Goal: Book appointment/travel/reservation

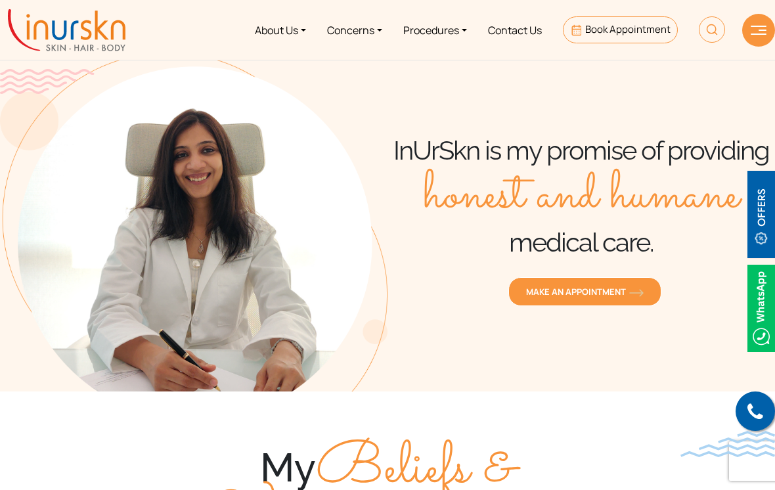
click at [584, 286] on span "MAKE AN APPOINTMENT" at bounding box center [585, 292] width 118 height 12
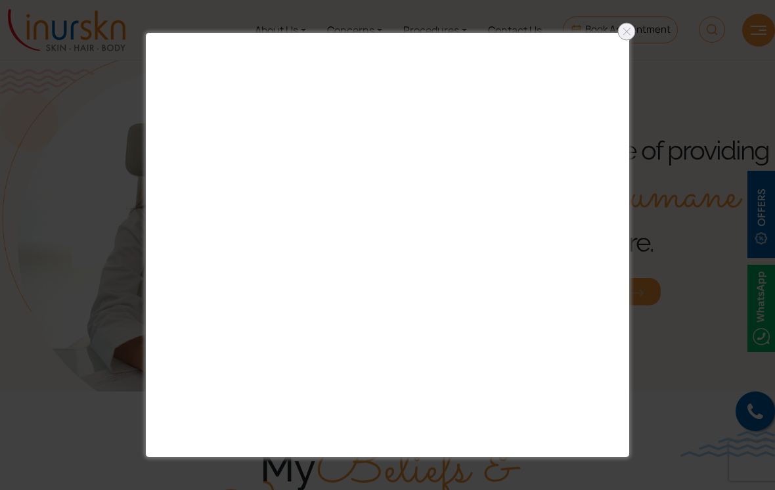
click at [637, 37] on div at bounding box center [387, 245] width 775 height 490
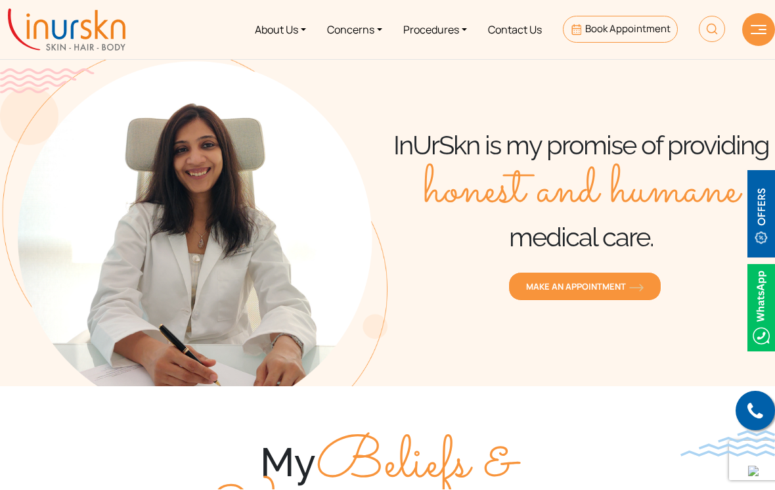
scroll to position [5, 0]
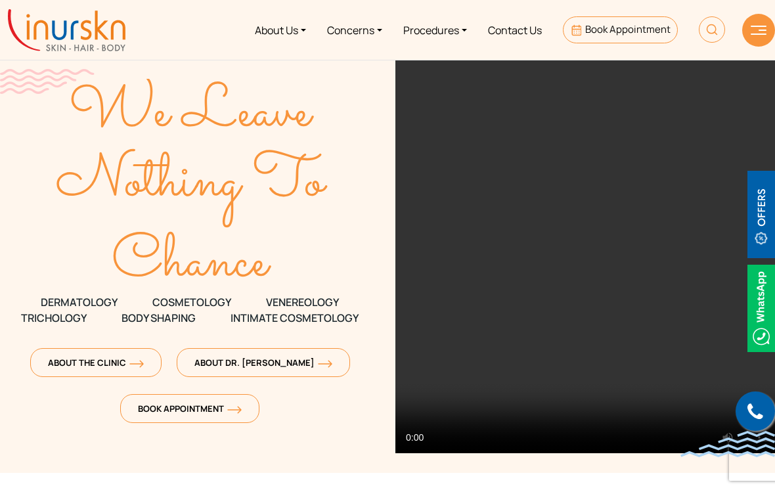
click at [193, 404] on span "Book Appointment" at bounding box center [190, 409] width 104 height 12
click at [185, 398] on link "Book Appointment" at bounding box center [189, 408] width 139 height 29
click at [127, 363] on span "About The Clinic" at bounding box center [96, 363] width 96 height 12
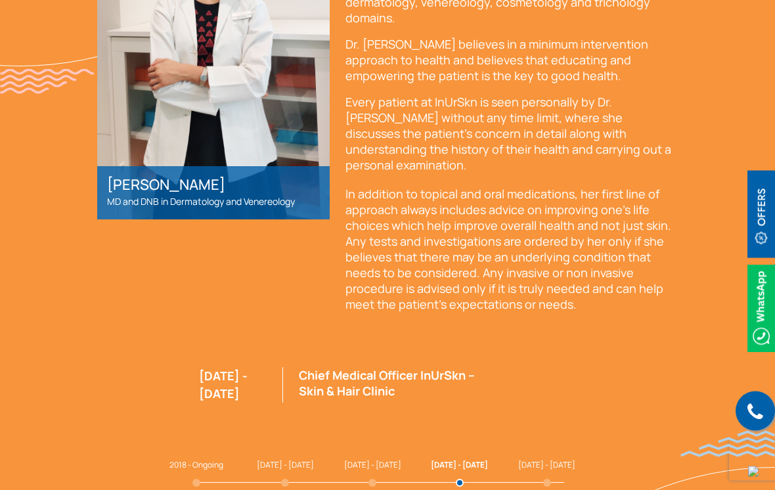
scroll to position [3419, 0]
click at [223, 458] on span "2018 - Ongoing" at bounding box center [196, 463] width 54 height 11
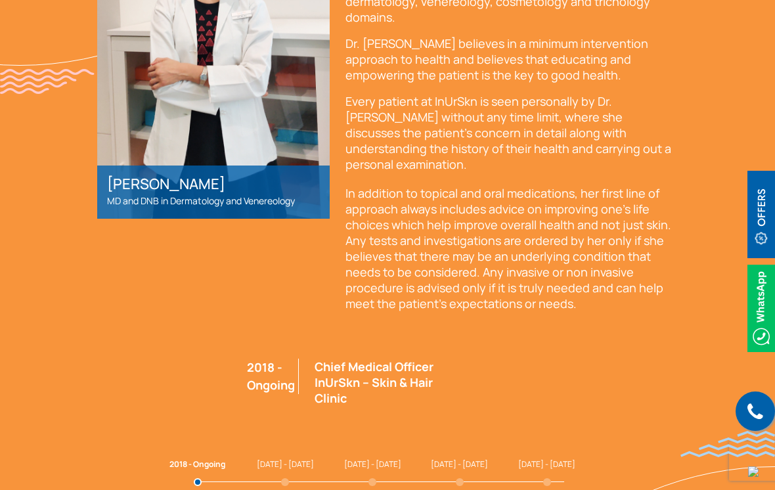
click at [301, 458] on span "2016 - 2018" at bounding box center [285, 463] width 57 height 11
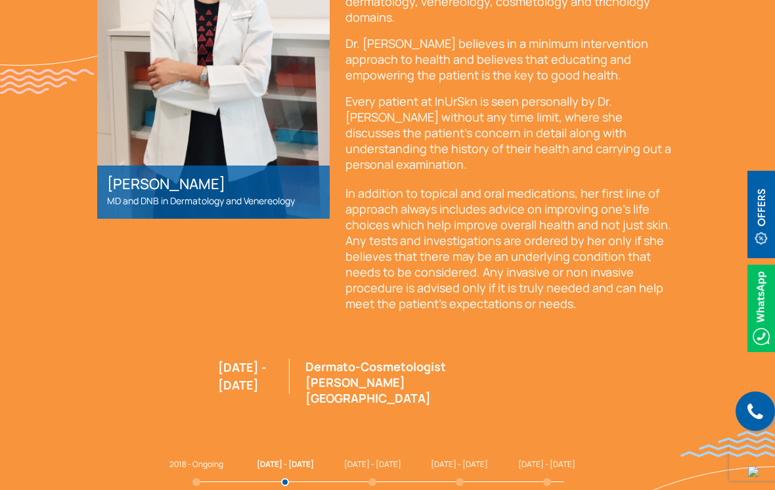
click at [368, 458] on span "2012 - 2015" at bounding box center [372, 463] width 57 height 11
click at [443, 458] on span "2011 - 2012" at bounding box center [459, 463] width 57 height 11
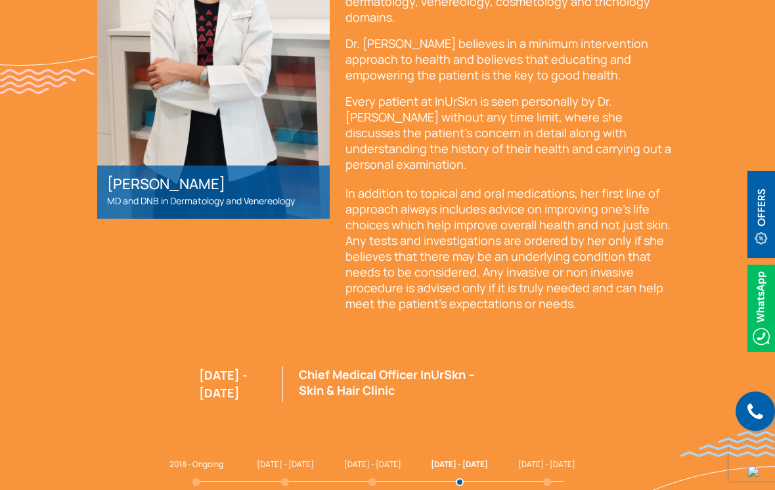
click at [518, 458] on span "2008 - 2011" at bounding box center [546, 463] width 57 height 11
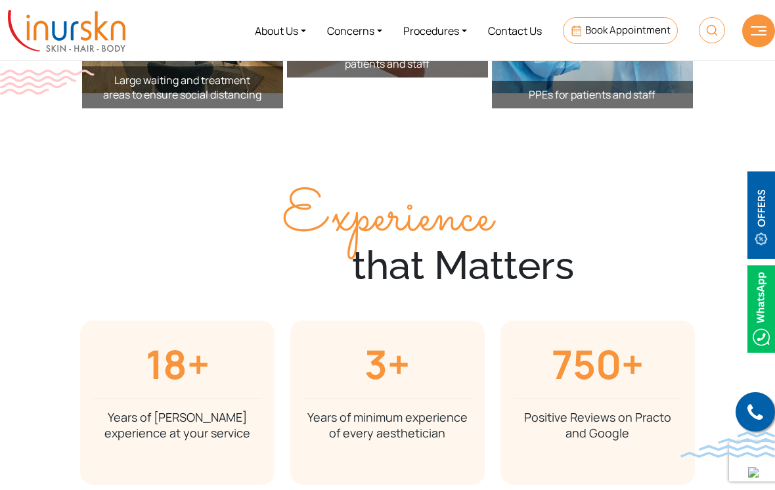
click at [361, 32] on link "Concerns" at bounding box center [355, 29] width 76 height 49
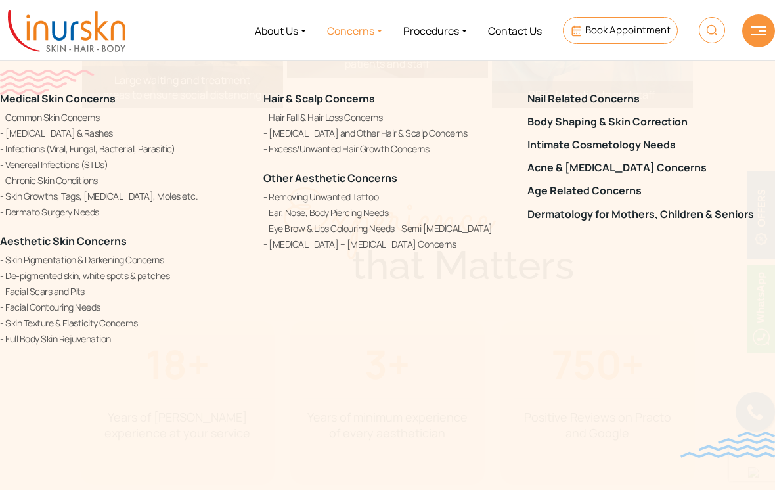
scroll to position [2357, 0]
click at [275, 34] on link "About Us" at bounding box center [280, 29] width 72 height 49
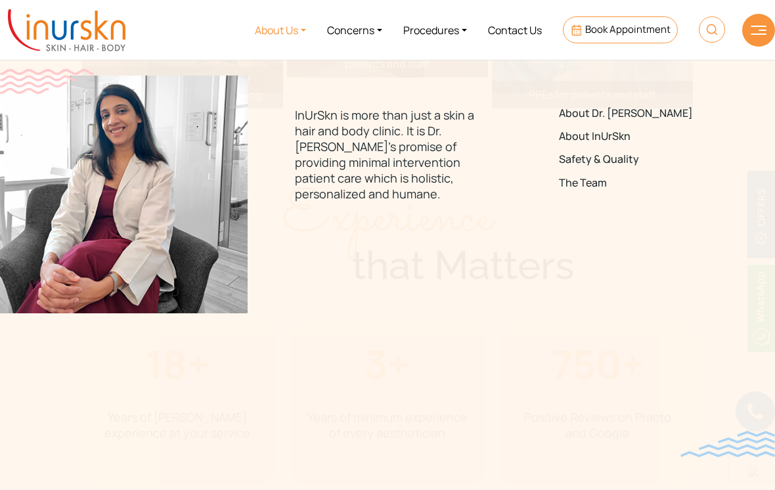
click at [422, 30] on link "Procedures" at bounding box center [435, 29] width 85 height 49
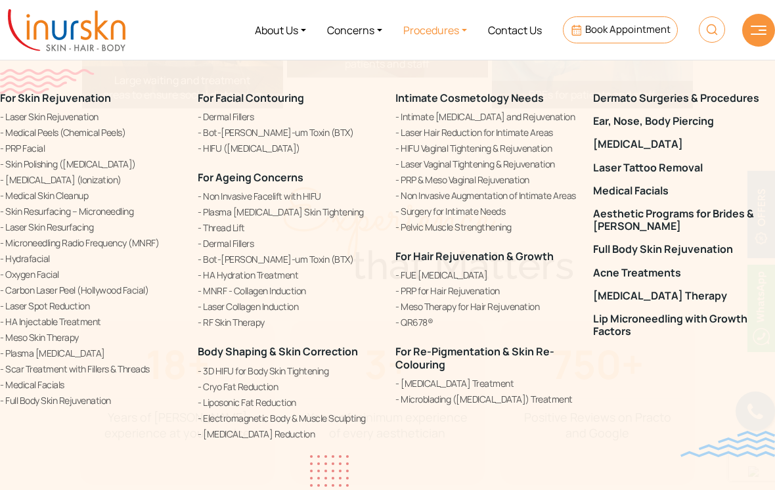
click at [521, 43] on link "Contact Us" at bounding box center [514, 29] width 75 height 49
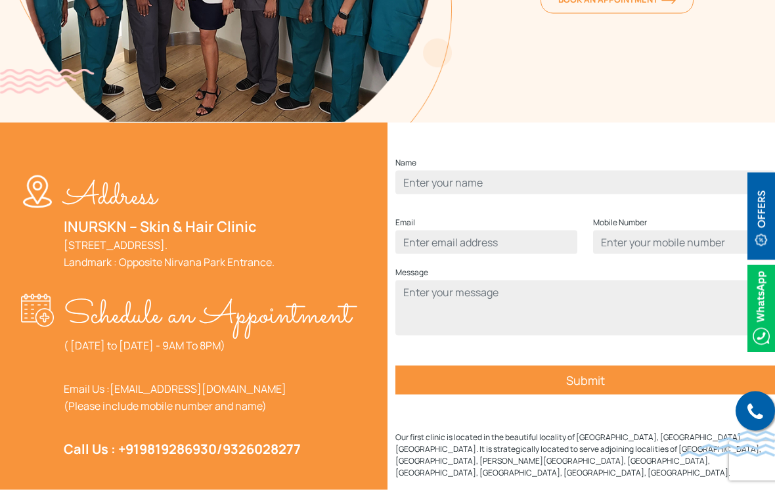
scroll to position [326, 0]
click at [114, 294] on p "Schedule an Appointment" at bounding box center [208, 315] width 288 height 43
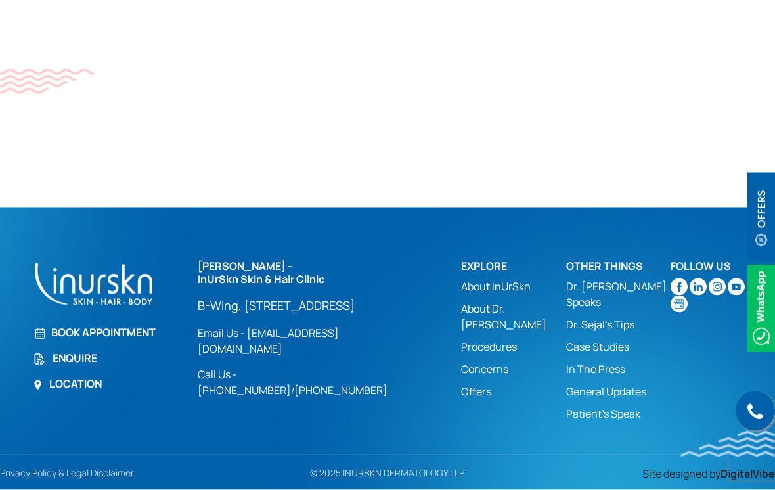
click at [108, 324] on link "Book Appointment" at bounding box center [107, 332] width 149 height 16
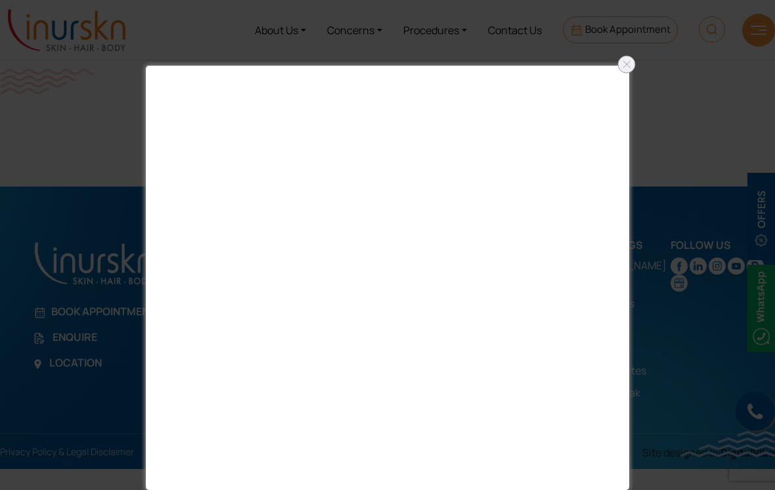
scroll to position [905, 0]
click at [634, 54] on div at bounding box center [626, 64] width 21 height 21
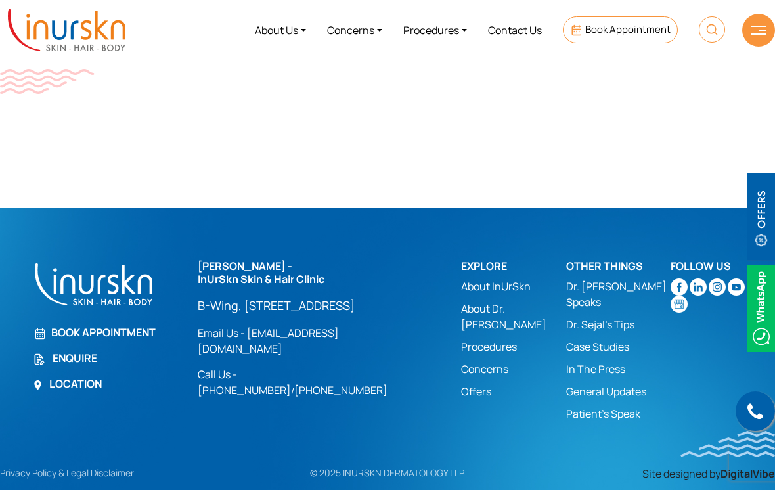
click at [99, 324] on link "Book Appointment" at bounding box center [107, 332] width 149 height 16
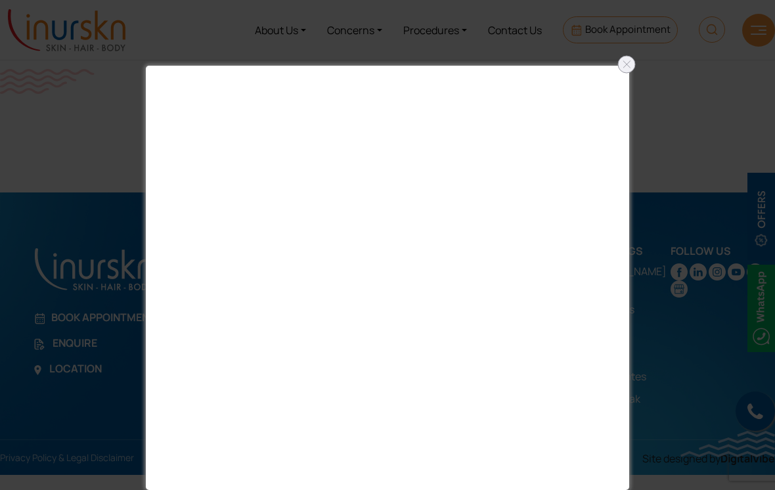
scroll to position [900, 0]
click at [617, 32] on div at bounding box center [387, 245] width 775 height 490
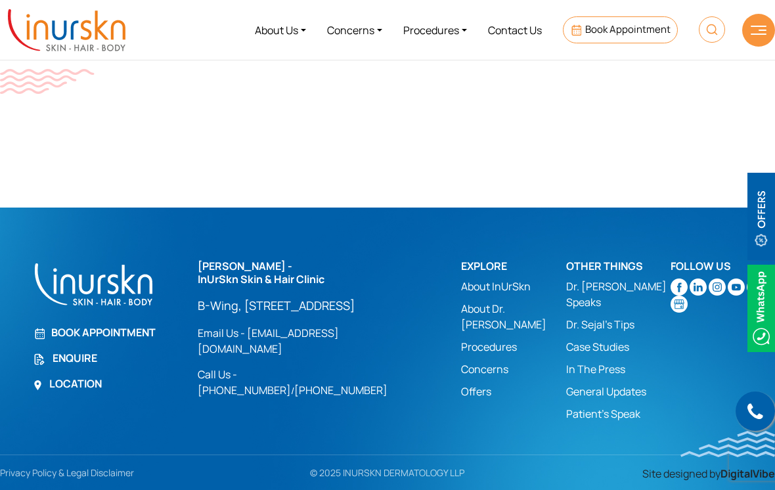
click at [636, 60] on nav "About Us Concerns Procedures Contact Us Book Appointment" at bounding box center [387, 30] width 775 height 60
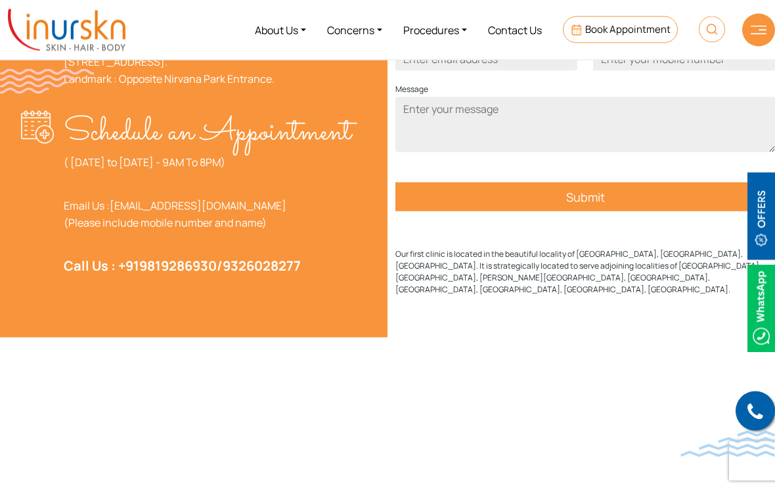
scroll to position [507, 0]
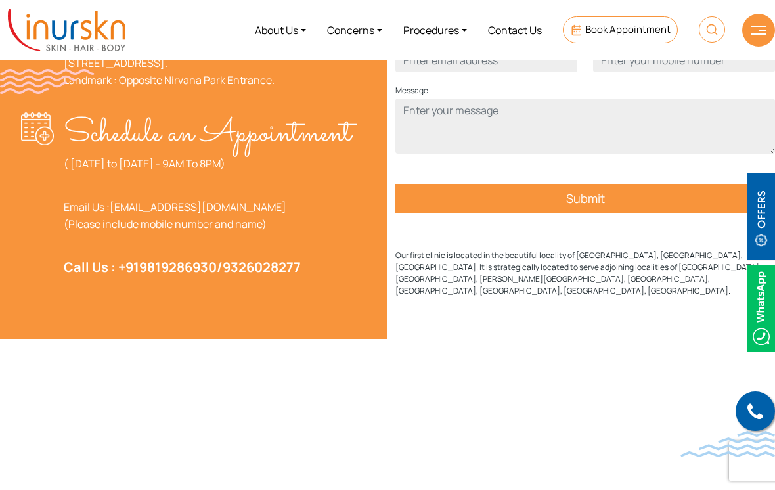
click at [201, 258] on link "9819286930" at bounding box center [177, 267] width 77 height 18
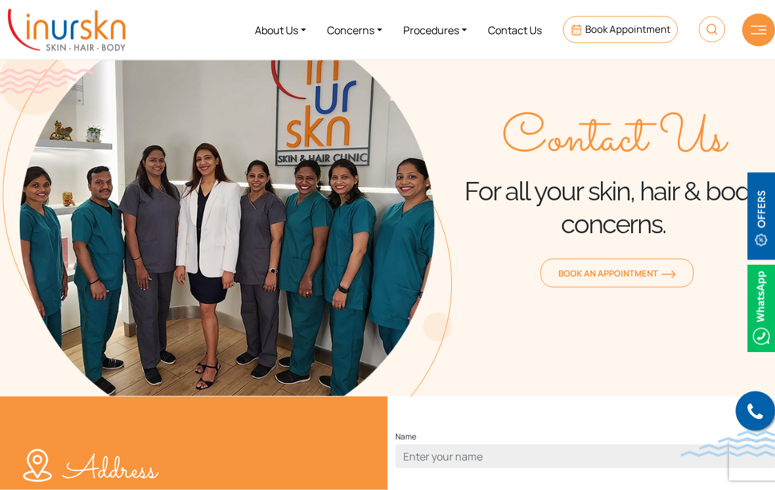
scroll to position [0, 0]
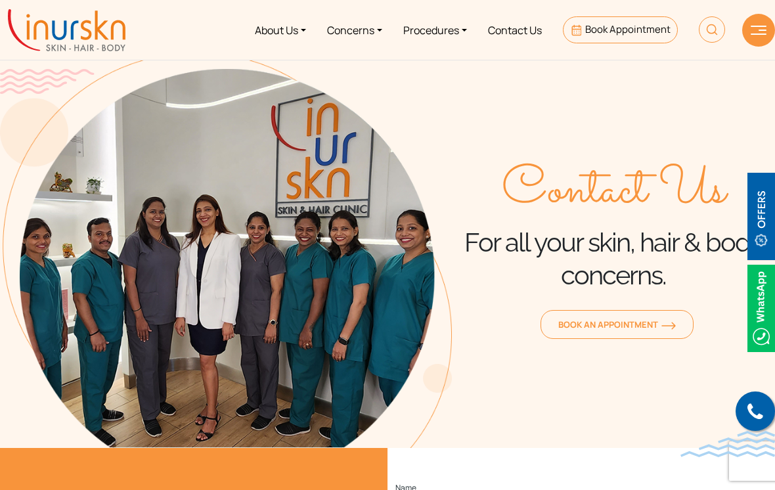
click at [713, 28] on img at bounding box center [712, 29] width 26 height 26
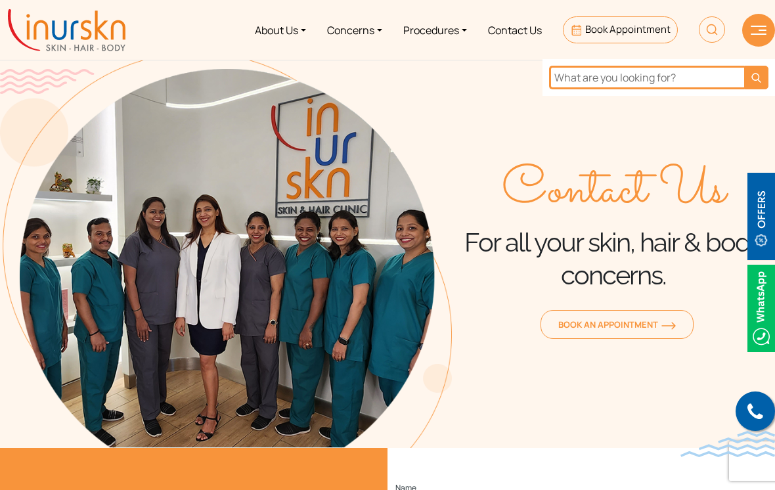
click at [626, 81] on input "text" at bounding box center [646, 78] width 195 height 24
type input "Fees"
click at [759, 75] on img "submit" at bounding box center [756, 78] width 10 height 10
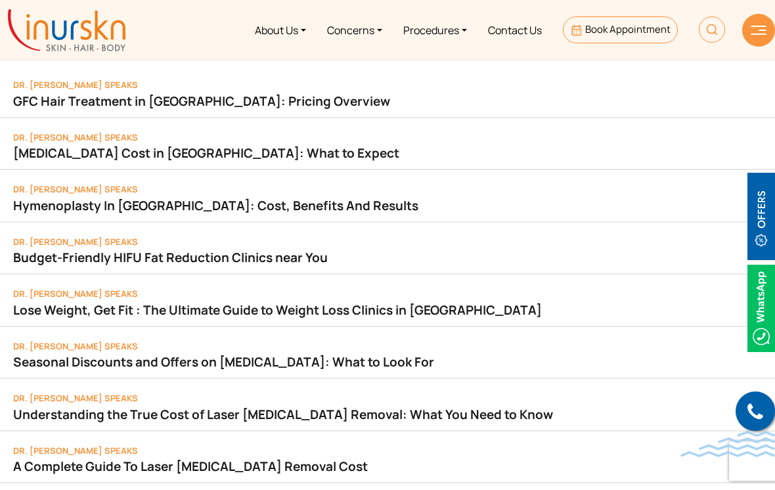
click at [749, 35] on div at bounding box center [758, 30] width 33 height 33
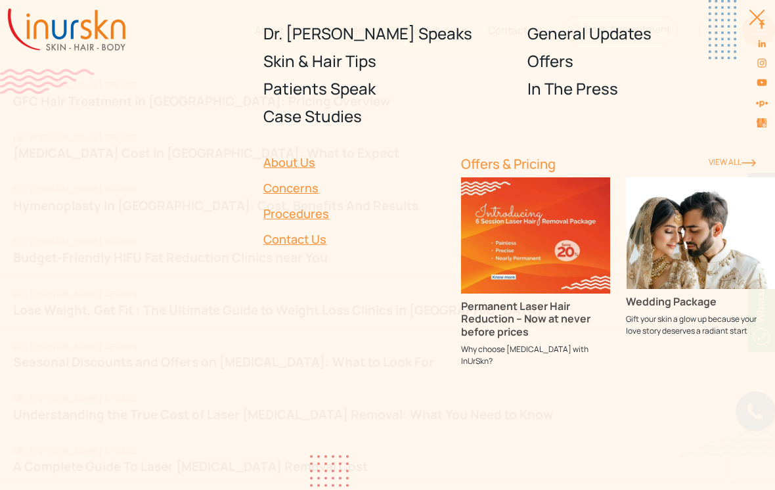
click at [544, 62] on link "Offers" at bounding box center [651, 61] width 248 height 28
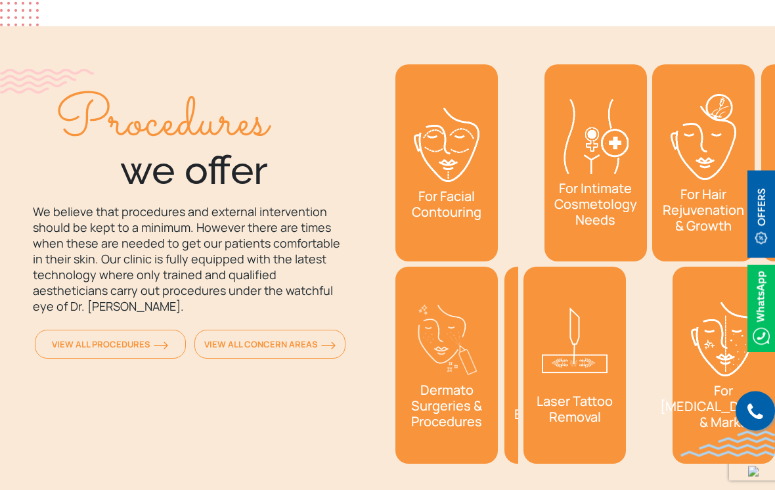
scroll to position [1541, 0]
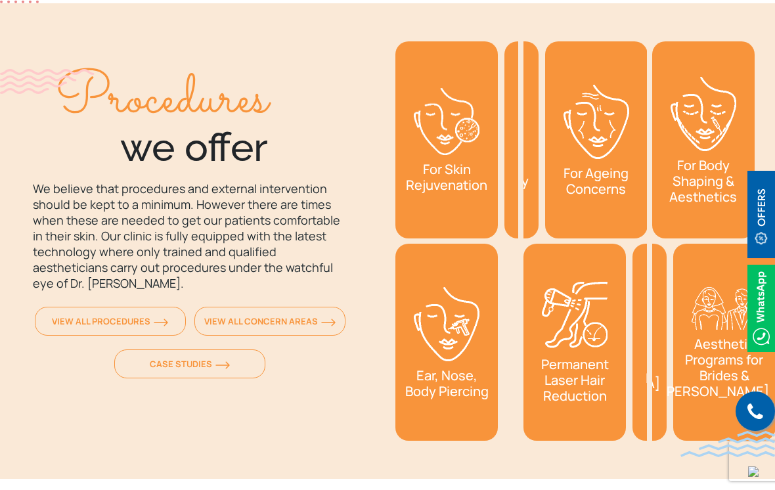
click at [168, 319] on img at bounding box center [161, 323] width 14 height 8
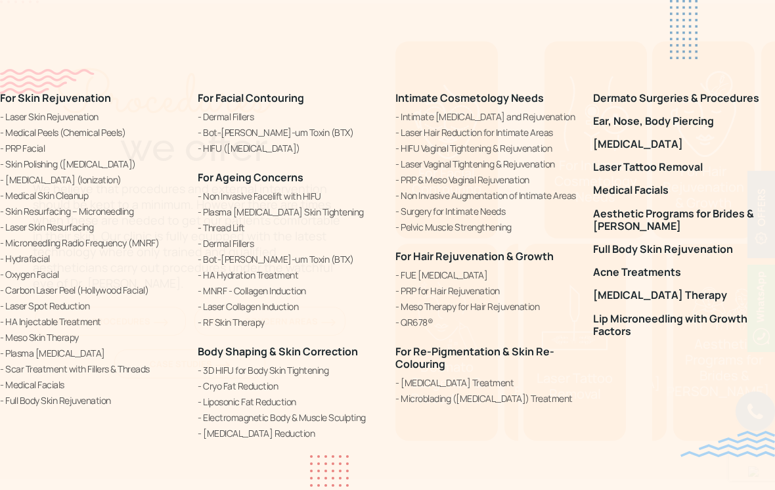
click at [687, 100] on link "Dermato Surgeries & Procedures" at bounding box center [684, 98] width 182 height 12
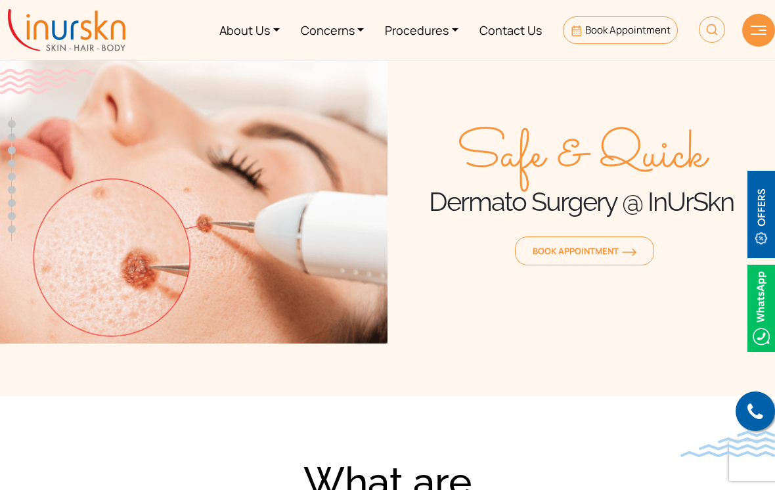
click at [440, 35] on link "Procedures" at bounding box center [421, 29] width 95 height 49
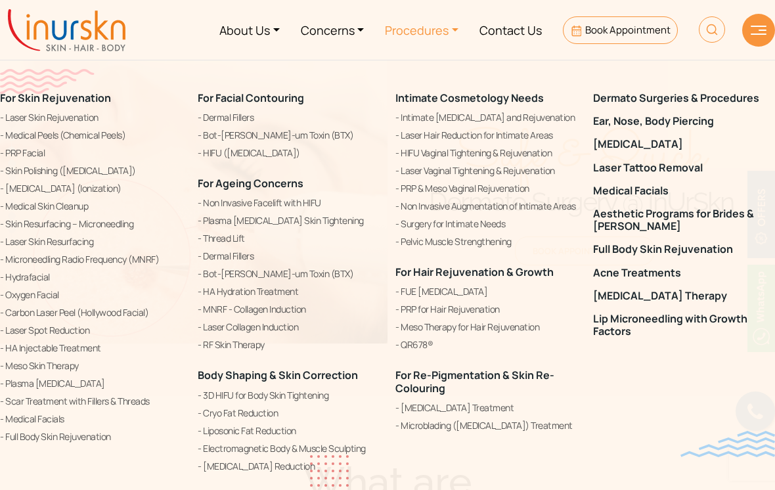
click at [525, 171] on link "Laser Vaginal Tightening & Rejuvenation" at bounding box center [486, 171] width 182 height 16
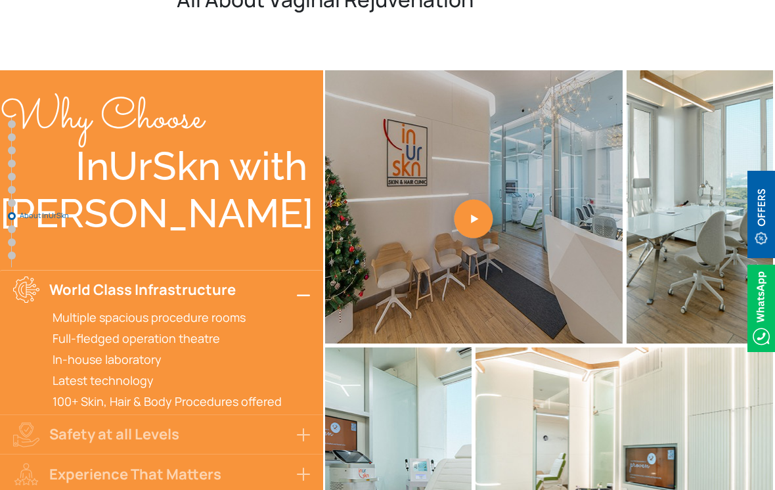
scroll to position [4522, 0]
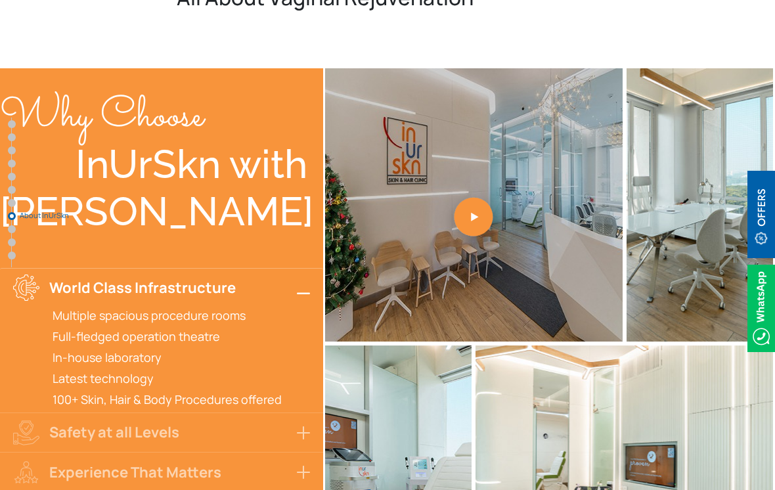
click at [758, 296] on img at bounding box center [761, 308] width 28 height 87
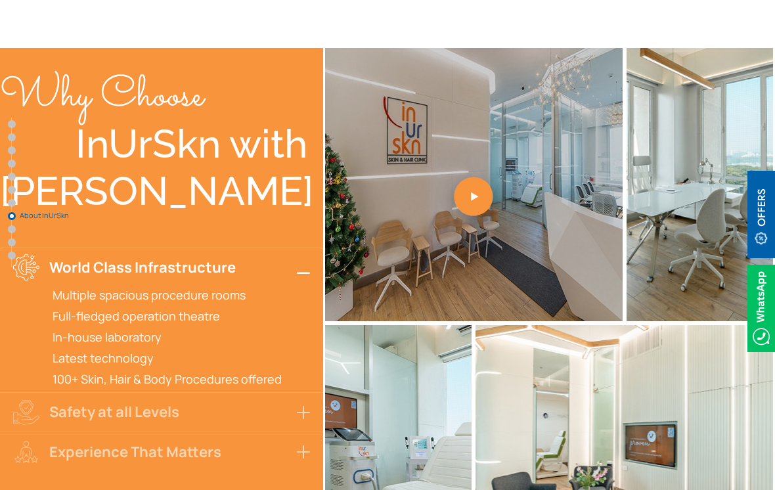
scroll to position [4544, 0]
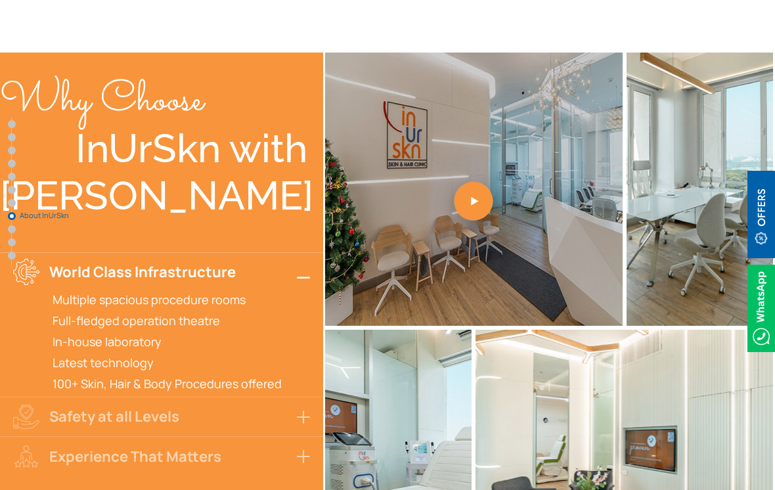
scroll to position [4539, 0]
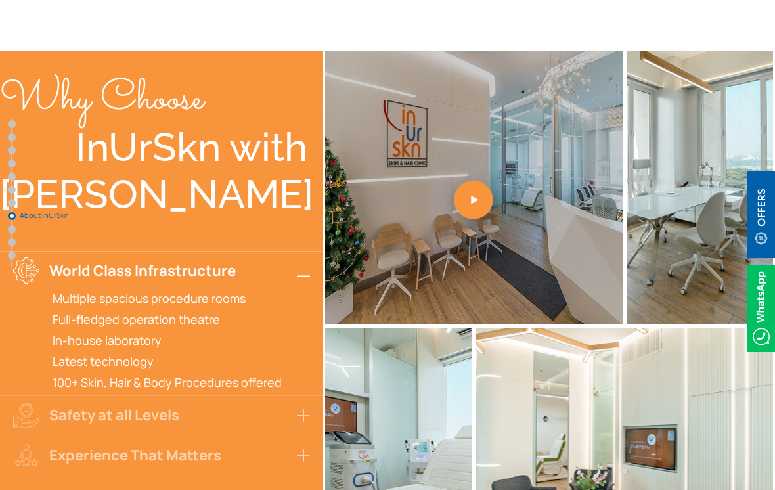
click at [766, 304] on img at bounding box center [761, 308] width 28 height 87
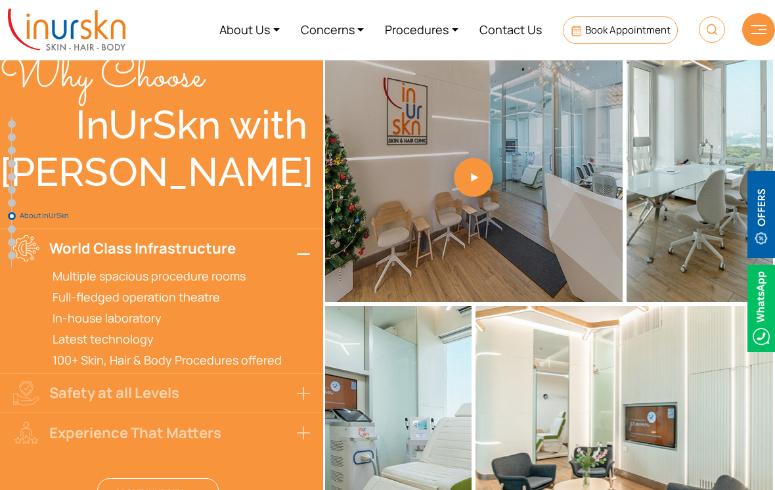
scroll to position [4556, 0]
